Goal: Find specific page/section: Find specific page/section

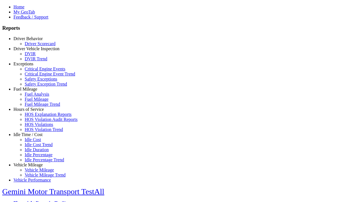
click at [32, 66] on link "Exceptions" at bounding box center [23, 63] width 20 height 5
click at [36, 81] on link "Safety Exceptions" at bounding box center [41, 79] width 33 height 5
select select "**********"
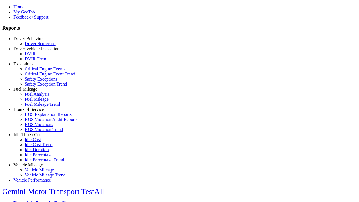
type input "**********"
